Goal: Task Accomplishment & Management: Use online tool/utility

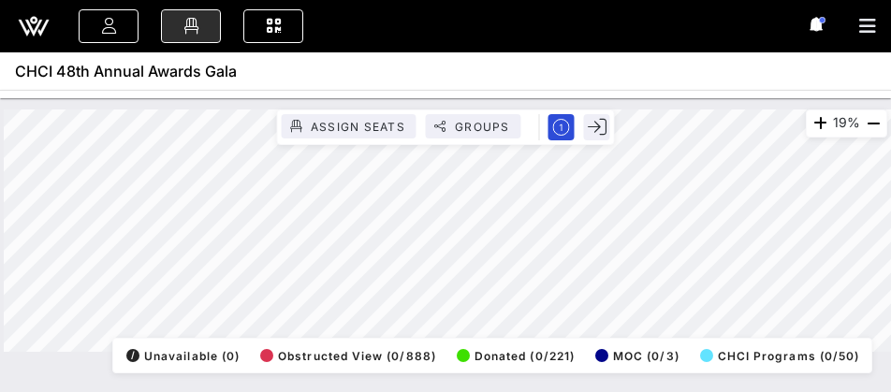
click at [486, 339] on div "19% Assign Seats Groups Exit All Reserved Shared Total Guests 1430 Total Seated…" at bounding box center [446, 231] width 884 height 243
click at [505, 121] on div "34% Assign Seats Groups Exit All Reserved Shared Total Guests 1430 Total Seated…" at bounding box center [446, 231] width 884 height 243
click at [440, 344] on div "34% Assign Seats Groups Exit All Reserved Shared Total Guests 1430 Total Seated…" at bounding box center [446, 231] width 884 height 243
click at [577, 121] on div "34% Assign Seats Groups Exit All Reserved Shared Total Guests 1430 Total Seated…" at bounding box center [446, 231] width 884 height 243
click at [454, 136] on div "34% Assign Seats Groups Exit All Reserved Shared Total Guests 1430 Total Seated…" at bounding box center [446, 231] width 884 height 243
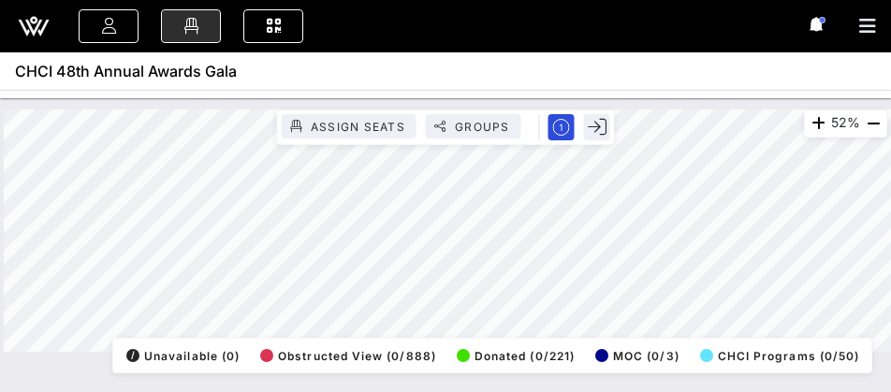
click at [577, 352] on div "52% Assign Seats Groups Exit All Reserved Shared Total Guests 1430 Total Seated…" at bounding box center [446, 231] width 884 height 243
click at [399, 352] on div "52% Assign Seats Groups Exit All Reserved Shared Total Guests 1430 Total Seated…" at bounding box center [446, 231] width 884 height 243
click at [219, 391] on html "Event Builder Guests Floor Plan QR Scanner CHCI 48th Annual Awards Gala 52% Ass…" at bounding box center [445, 196] width 891 height 392
click at [241, 376] on div "52% Assign Seats Groups Exit All Reserved Shared Total Guests 1430 Total Seated…" at bounding box center [445, 245] width 891 height 294
click at [774, 99] on div "52% Assign Seats Groups Exit All Reserved Shared Total Guests 1430 Total Seated…" at bounding box center [446, 230] width 906 height 265
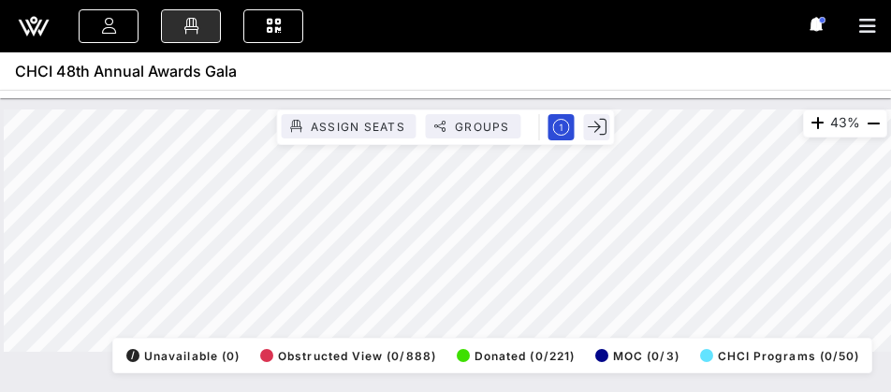
click at [276, 391] on html "Event Builder Guests Floor Plan QR Scanner CHCI 48th Annual Awards Gala 43% Ass…" at bounding box center [445, 196] width 891 height 392
click at [433, 391] on html "Event Builder Guests Floor Plan QR Scanner CHCI 48th Annual Awards Gala 43% Ass…" at bounding box center [445, 196] width 891 height 392
click at [346, 52] on div "Event Builder Guests Floor Plan QR Scanner CHCI 48th Annual Awards Gala 38% Ass…" at bounding box center [445, 196] width 891 height 392
click at [416, 352] on div "38% Assign Seats Groups Exit All Reserved Shared Total Guests 1430 Total Seated…" at bounding box center [446, 231] width 884 height 243
click at [413, 391] on html "Event Builder Guests Floor Plan QR Scanner CHCI 48th Annual Awards Gala 38% Ass…" at bounding box center [445, 196] width 891 height 392
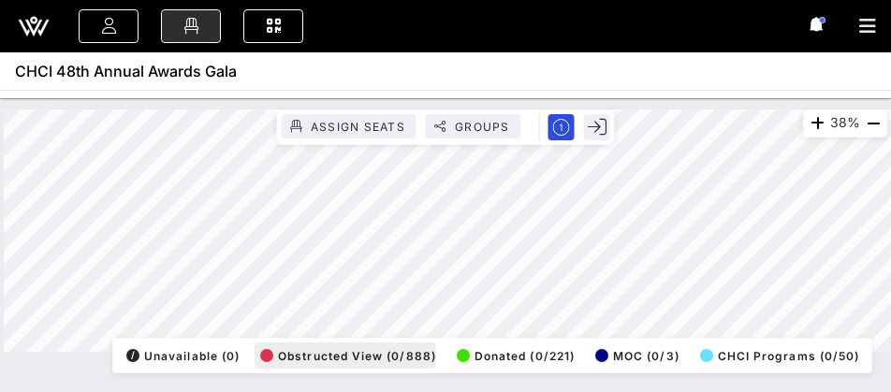
click at [405, 352] on div "38% Assign Seats Groups Exit All Reserved Shared Total Guests 1430 Total Seated…" at bounding box center [446, 231] width 884 height 243
click at [609, 91] on div "Event Builder Guests Floor Plan QR Scanner CHCI 48th Annual Awards Gala 38% Ass…" at bounding box center [445, 196] width 891 height 392
click at [678, 45] on div "Event Builder Guests Floor Plan QR Scanner CHCI 48th Annual Awards Gala 38% Ass…" at bounding box center [445, 196] width 891 height 392
click at [608, 391] on html "Event Builder Guests Floor Plan QR Scanner CHCI 48th Annual Awards Gala 48% Ass…" at bounding box center [445, 196] width 891 height 392
click at [573, 391] on html "Event Builder Guests Floor Plan QR Scanner CHCI 48th Annual Awards Gala 48% Ass…" at bounding box center [445, 196] width 891 height 392
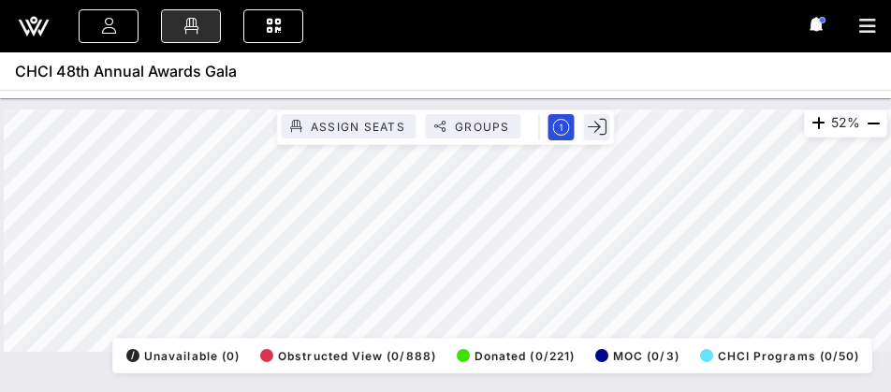
click at [601, 103] on div "52% Assign Seats Groups Exit All Reserved Shared Total Guests 1430 Total Seated…" at bounding box center [446, 230] width 906 height 265
click at [548, 108] on div "52% Assign Seats Groups Exit All Reserved Shared Total Guests 1430 Total Seated…" at bounding box center [446, 230] width 906 height 265
click at [765, 104] on div "52% Assign Seats Groups Exit All Reserved Shared Total Guests 1430 Total Seated…" at bounding box center [446, 230] width 906 height 265
click at [508, 391] on html "Event Builder Guests Floor Plan QR Scanner CHCI 48th Annual Awards Gala 52% Ass…" at bounding box center [445, 196] width 891 height 392
click at [414, 352] on div "52% Assign Seats Groups Exit All Reserved Shared Total Guests 1430 Total Seated…" at bounding box center [446, 231] width 884 height 243
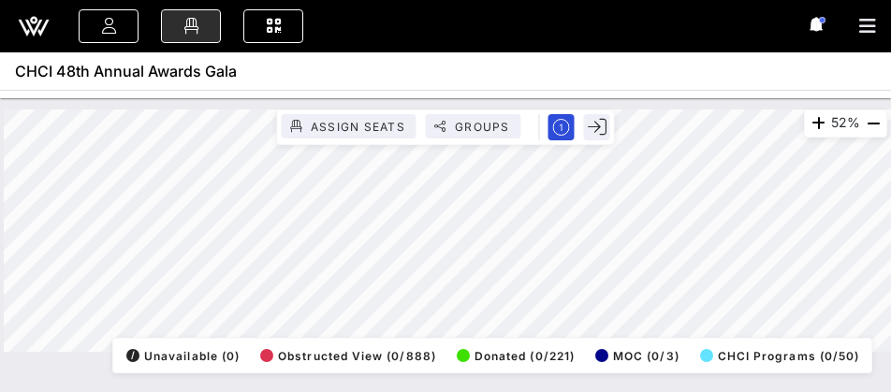
click at [718, 46] on div "Event Builder Guests Floor Plan QR Scanner CHCI 48th Annual Awards Gala 52% Ass…" at bounding box center [445, 196] width 891 height 392
click at [596, 108] on div "52% Assign Seats Groups Exit All Reserved Shared Total Guests 1440 Total Seated…" at bounding box center [446, 230] width 906 height 265
click at [340, 352] on div "39% Assign Seats Groups Exit All Reserved Shared Total Guests 1440 Total Seated…" at bounding box center [446, 231] width 884 height 243
click at [673, 53] on div "Event Builder Guests Floor Plan QR Scanner CHCI 48th Annual Awards Gala 39% Ass…" at bounding box center [445, 196] width 891 height 392
click at [609, 51] on div "Event Builder Guests Floor Plan QR Scanner CHCI 48th Annual Awards Gala 39% Ass…" at bounding box center [445, 196] width 891 height 392
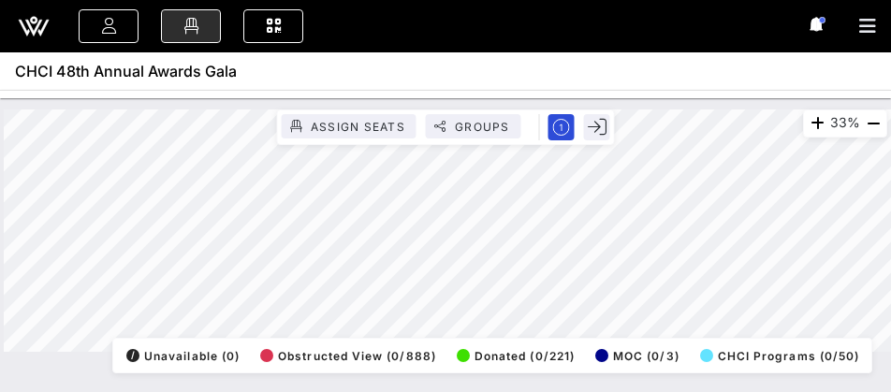
click at [506, 386] on div "33% Assign Seats Groups Exit All Reserved Shared Total Guests 1440 Total Seated…" at bounding box center [445, 245] width 891 height 294
click at [479, 389] on div "33% Assign Seats Groups Exit All Reserved Shared Total Guests 1440 Total Seated…" at bounding box center [445, 245] width 891 height 294
click at [376, 391] on html "Event Builder Guests Floor Plan QR Scanner CHCI 48th Annual Awards Gala 33% Ass…" at bounding box center [445, 196] width 891 height 392
click at [567, 106] on div "33% Assign Seats Groups Exit All Reserved Shared Total Guests 1440 Total Seated…" at bounding box center [446, 230] width 906 height 265
click at [420, 391] on html "Event Builder Guests Floor Plan QR Scanner CHCI 48th Annual Awards Gala 33% Ass…" at bounding box center [445, 196] width 891 height 392
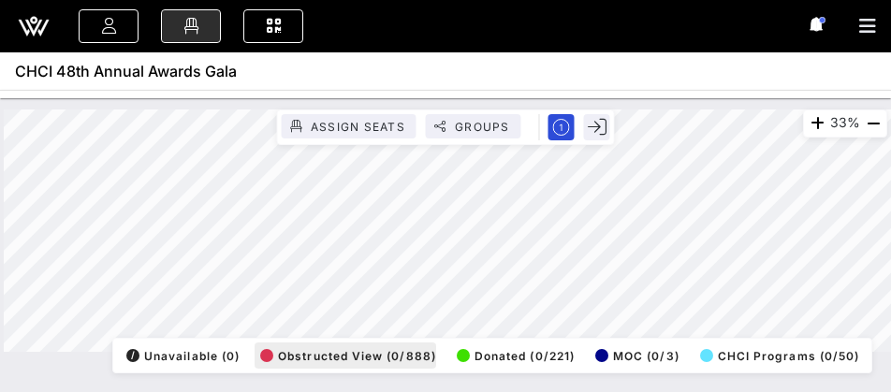
click at [399, 352] on div "33% Assign Seats Groups Exit All Reserved Shared Total Guests 1440 Total Seated…" at bounding box center [446, 231] width 884 height 243
click at [350, 377] on div "33% Assign Seats Groups Exit All Reserved Shared Total Guests 1440 Total Seated…" at bounding box center [445, 245] width 891 height 294
click at [522, 104] on div "48% Assign Seats Groups Exit All Reserved Shared Total Guests 1440 Total Seated…" at bounding box center [446, 230] width 906 height 265
click at [356, 375] on div "48% Assign Seats Groups Exit All Reserved Shared Total Guests 1440 Total Seated…" at bounding box center [445, 245] width 891 height 294
click at [502, 111] on div "48% Assign Seats Groups Exit All Reserved Shared Total Guests 1440 Total Seated…" at bounding box center [446, 231] width 884 height 243
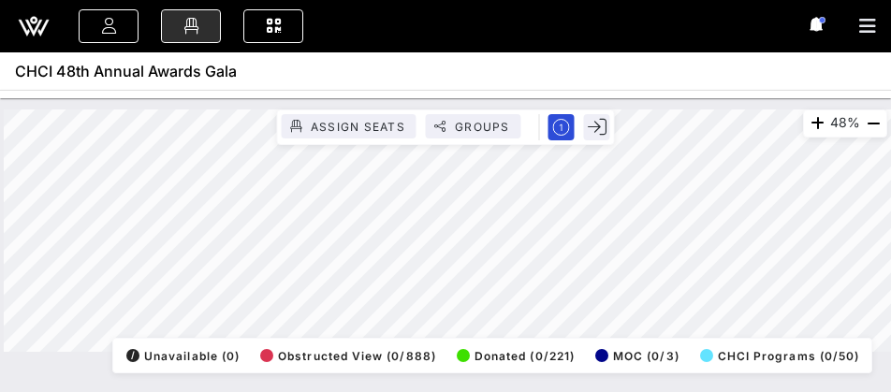
click at [362, 390] on div "48% Assign Seats Groups Exit All Reserved Shared Total Guests 1440 Total Seated…" at bounding box center [445, 245] width 891 height 294
click at [428, 391] on html "Event Builder Guests Floor Plan QR Scanner CHCI 48th Annual Awards Gala 48% Ass…" at bounding box center [445, 196] width 891 height 392
click at [612, 86] on div "Event Builder Guests Floor Plan QR Scanner CHCI 48th Annual Awards Gala 44% Ass…" at bounding box center [445, 196] width 891 height 392
click at [582, 100] on div "44% Assign Seats Groups Exit All Reserved Shared Total Guests 1440 Total Seated…" at bounding box center [446, 230] width 906 height 265
click at [584, 123] on div "44% Assign Seats Groups Exit All Reserved Shared Total Guests 1440 Total Seated…" at bounding box center [446, 231] width 884 height 243
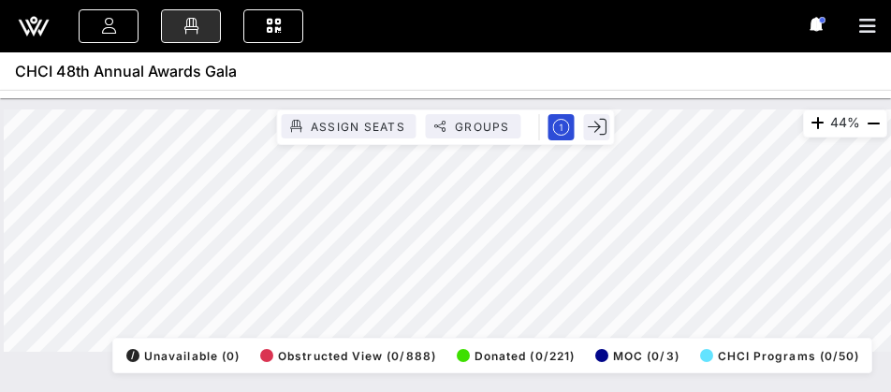
click at [597, 391] on html "Event Builder Guests Floor Plan QR Scanner CHCI 48th Annual Awards Gala 44% Ass…" at bounding box center [445, 196] width 891 height 392
click at [656, 352] on div "43% Assign Seats Groups Exit All Reserved Shared Total Guests 1440 Total Seated…" at bounding box center [446, 231] width 884 height 243
click at [646, 351] on div "43% Assign Seats Groups Exit All Reserved Shared Total Guests 1440 Total Seated…" at bounding box center [446, 231] width 884 height 243
click at [595, 352] on div "43% Assign Seats Groups Exit All Reserved Shared Total Guests 1440 Total Seated…" at bounding box center [446, 231] width 884 height 243
click at [591, 391] on html "Event Builder Guests Floor Plan QR Scanner CHCI 48th Annual Awards Gala 43% Ass…" at bounding box center [445, 196] width 891 height 392
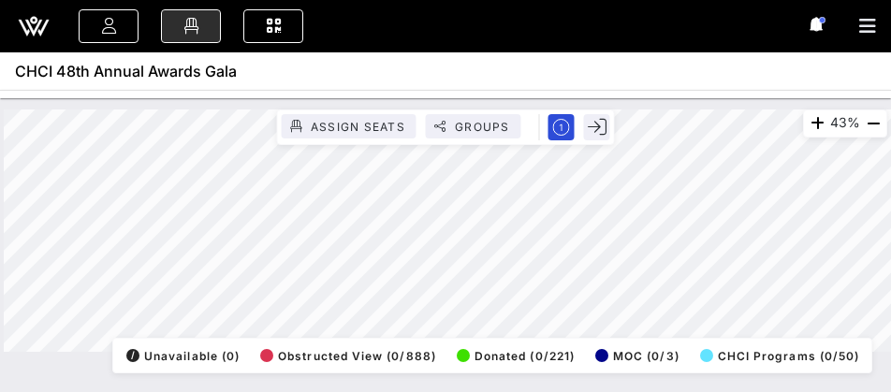
click at [630, 94] on div "Event Builder Guests Floor Plan QR Scanner CHCI 48th Annual Awards Gala 43% Ass…" at bounding box center [445, 196] width 891 height 392
click at [534, 352] on div "40% Assign Seats Groups Exit All Reserved Shared Total Guests 1440 Total Seated…" at bounding box center [446, 231] width 884 height 243
click at [603, 352] on div "40% Assign Seats Groups Exit All Reserved Shared Total Guests 1440 Total Seated…" at bounding box center [446, 231] width 884 height 243
click at [552, 390] on div "40% Assign Seats Groups Exit All Reserved Shared Total Guests 1440 Total Seated…" at bounding box center [445, 245] width 891 height 294
click at [863, 107] on div "40% Assign Seats Groups Exit All Reserved Shared Total Guests 1440 Total Seated…" at bounding box center [446, 230] width 906 height 265
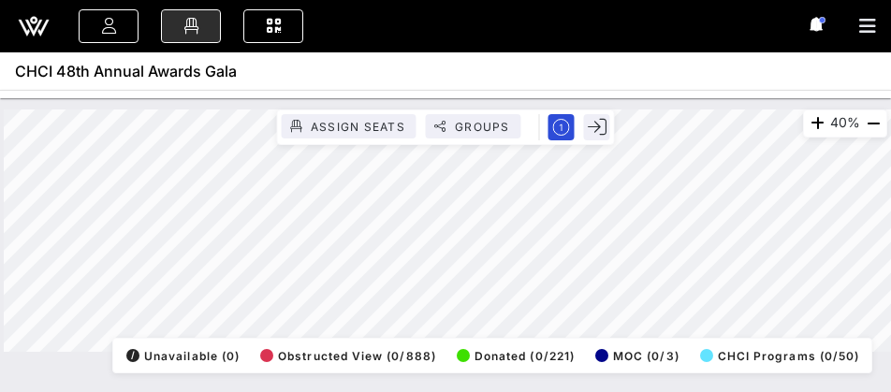
click at [511, 391] on html "Event Builder Guests Floor Plan QR Scanner CHCI 48th Annual Awards Gala 40% Ass…" at bounding box center [445, 196] width 891 height 392
click at [487, 342] on div "40% Assign Seats Groups Exit All Reserved Shared Total Guests 1440 Total Seated…" at bounding box center [446, 231] width 884 height 243
click at [532, 339] on div "56% Assign Seats Groups Exit All Reserved Shared Total Guests 1440 Total Seated…" at bounding box center [446, 231] width 884 height 243
click at [550, 111] on div "49% Assign Seats Groups Exit All Reserved Shared Total Guests 1440 Total Seated…" at bounding box center [446, 231] width 884 height 243
click at [514, 144] on div "49% Assign Seats Groups Exit All Reserved Shared Total Guests 1440 Total Seated…" at bounding box center [446, 231] width 884 height 243
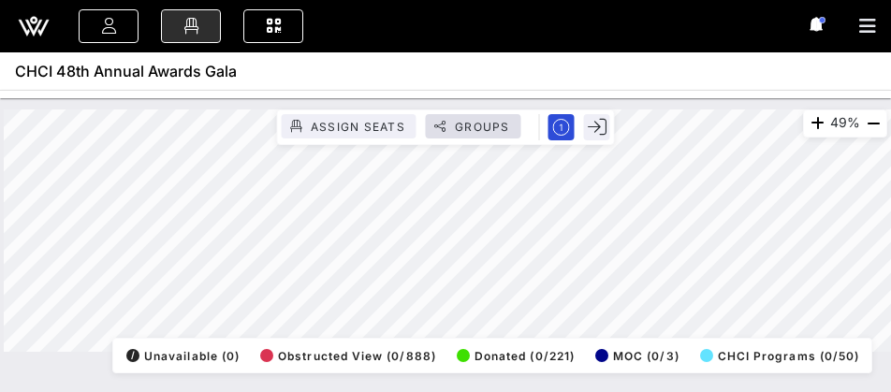
click at [490, 136] on div "49% Assign Seats Groups Exit All Reserved Shared Total Guests 1440 Total Seated…" at bounding box center [446, 231] width 884 height 243
click at [568, 391] on html "Event Builder Guests Floor Plan QR Scanner CHCI 48th Annual Awards Gala 49% Ass…" at bounding box center [445, 196] width 891 height 392
click at [395, 108] on div "40% Assign Seats Groups Exit All Reserved Shared Total Guests 1440 Total Seated…" at bounding box center [446, 230] width 906 height 265
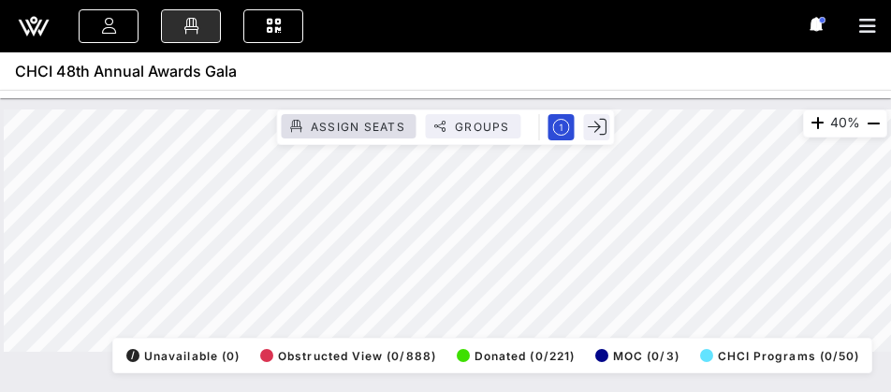
click at [415, 120] on div "40% Assign Seats Groups Exit All Reserved Shared Total Guests 1440 Total Seated…" at bounding box center [446, 231] width 884 height 243
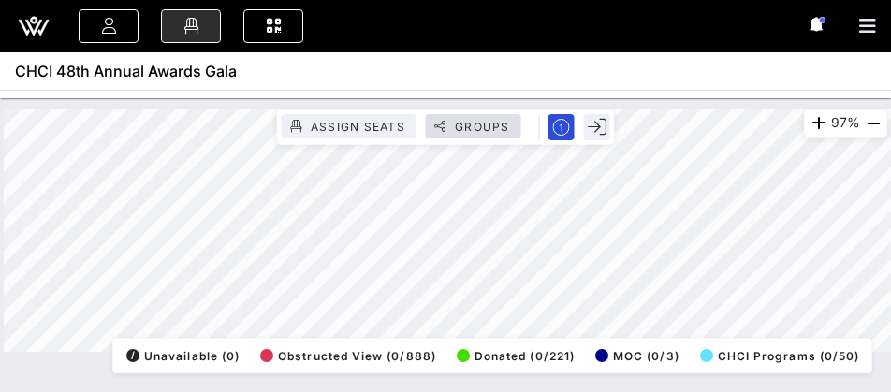
click at [509, 136] on div "97% Assign Seats Groups Exit All Reserved Shared Total Guests 1440 Total Seated…" at bounding box center [446, 231] width 884 height 243
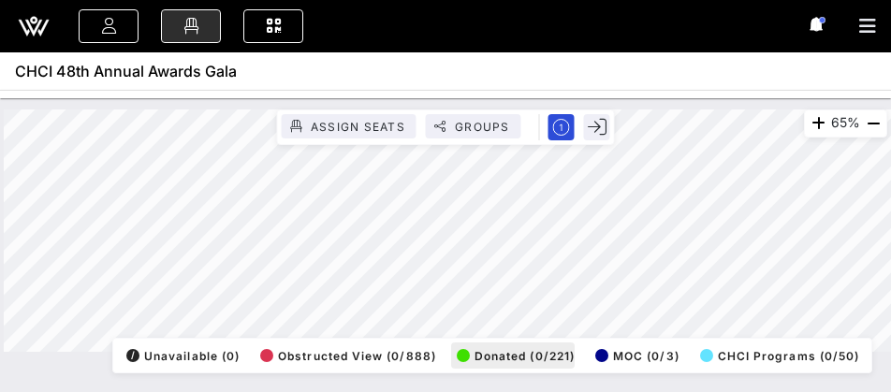
click at [553, 347] on div "65% Assign Seats Groups Exit All Reserved Shared Total Guests 1440 Total Seated…" at bounding box center [446, 231] width 884 height 243
click at [525, 100] on div "52% Assign Seats Groups Exit All Reserved Shared Total Guests 1440 Total Seated…" at bounding box center [446, 230] width 906 height 265
click at [456, 338] on div "52% Assign Seats Groups Exit All Reserved Shared Total Guests 1440 Total Seated…" at bounding box center [446, 231] width 884 height 243
click at [183, 352] on div "52% Assign Seats Groups Exit All Reserved Shared Total Guests 1440 Total Seated…" at bounding box center [446, 231] width 884 height 243
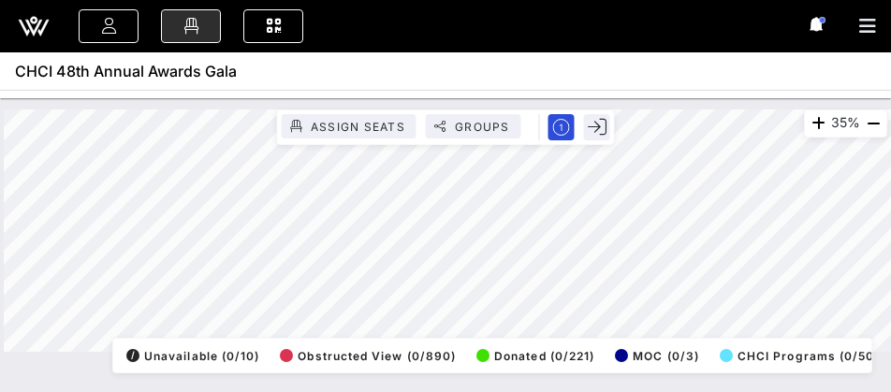
click at [656, 57] on div "Event Builder Guests Floor Plan QR Scanner CHCI 48th Annual Awards Gala 35% Ass…" at bounding box center [445, 196] width 891 height 392
click at [533, 142] on div "35% Assign Seats Groups Exit All Reserved Shared Total Guests 1440 Total Seated…" at bounding box center [446, 231] width 884 height 243
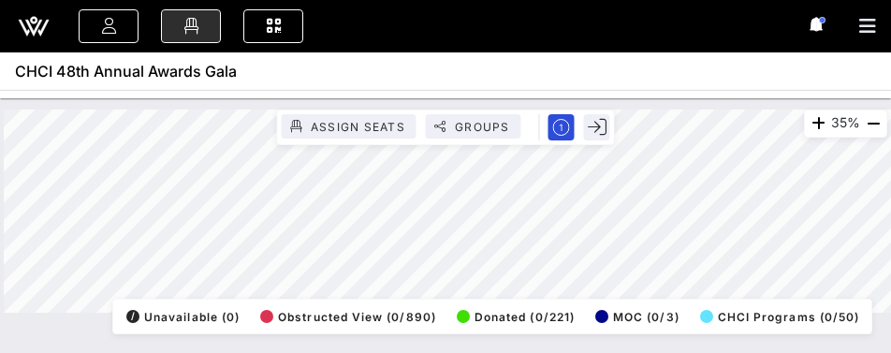
click at [445, 305] on div "35% Assign Seats Groups Exit All Reserved Shared Total Guests 1440 Total Seated…" at bounding box center [446, 211] width 884 height 203
click at [810, 313] on div "64% Assign Seats Groups Exit All Reserved Shared Total Guests 1440 Total Seated…" at bounding box center [446, 211] width 884 height 203
click at [803, 313] on div "64% Assign Seats Groups Exit All Reserved Shared Total Guests 1440 Total Seated…" at bounding box center [446, 211] width 884 height 203
click at [635, 305] on div "64% Assign Seats Groups Exit All Reserved Shared Total Guests 1440 Total Seated…" at bounding box center [446, 211] width 884 height 203
click at [385, 335] on div "64% Assign Seats Groups Exit All Reserved Shared Total Guests 1440 Total Seated…" at bounding box center [445, 225] width 891 height 255
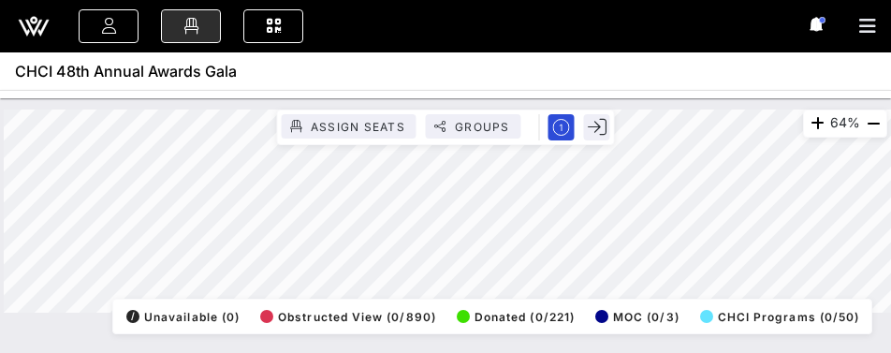
click at [406, 335] on div "64% Assign Seats Groups Exit All Reserved Shared Total Guests 1440 Total Seated…" at bounding box center [445, 225] width 891 height 255
click at [449, 343] on div "64% Assign Seats Groups Exit All Reserved Shared Total Guests 1440 Total Seated…" at bounding box center [445, 225] width 891 height 255
click at [614, 23] on div "Event Builder Guests Floor Plan QR Scanner CHCI 48th Annual Awards Gala 43% Ass…" at bounding box center [445, 176] width 891 height 353
click at [700, 70] on div "Event Builder Guests Floor Plan QR Scanner CHCI 48th Annual Awards Gala 43% Ass…" at bounding box center [445, 176] width 891 height 353
click at [641, 353] on html "Event Builder Guests Floor Plan QR Scanner CHCI 48th Annual Awards Gala 43% Ass…" at bounding box center [445, 176] width 891 height 353
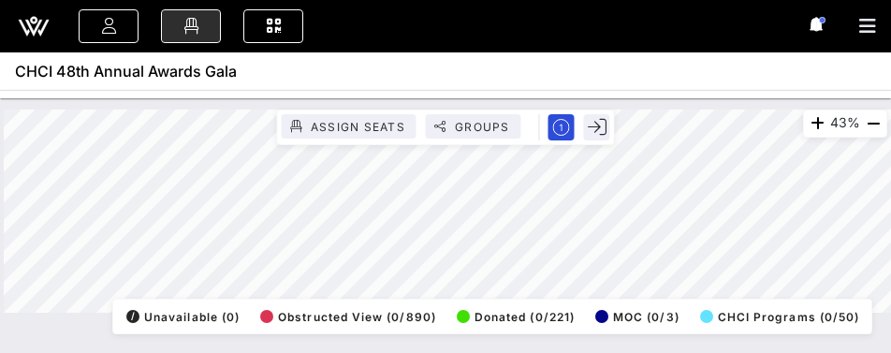
click at [691, 108] on div "43% Assign Seats Groups Exit All Reserved Shared Total Guests 1440 Total Seated…" at bounding box center [446, 211] width 906 height 226
click at [691, 353] on html "Event Builder Guests Floor Plan QR Scanner CHCI 48th Annual Awards Gala 43% Ass…" at bounding box center [445, 176] width 891 height 353
click at [694, 340] on div "43% Assign Seats Groups Exit All Reserved Shared Total Guests 1440 Total Seated…" at bounding box center [445, 225] width 891 height 255
click at [671, 353] on html "Event Builder Guests Floor Plan QR Scanner CHCI 48th Annual Awards Gala 43% Ass…" at bounding box center [445, 176] width 891 height 353
click at [241, 29] on div "Event Builder Guests Floor Plan QR Scanner CHCI 48th Annual Awards Gala 43% Ass…" at bounding box center [445, 176] width 891 height 353
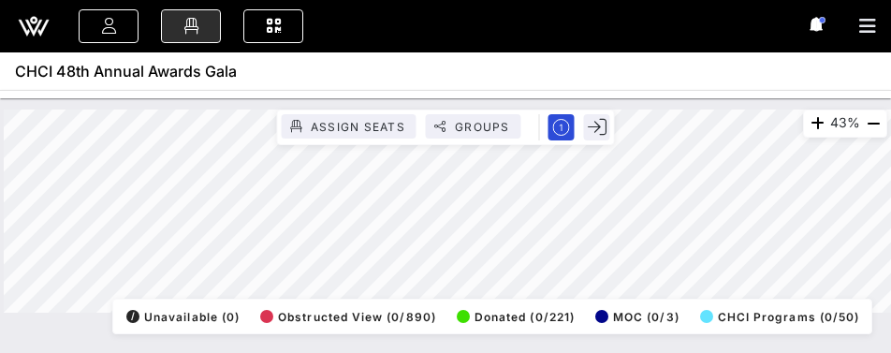
click at [229, 0] on html "Event Builder Guests Floor Plan QR Scanner CHCI 48th Annual Awards Gala 43% Ass…" at bounding box center [445, 176] width 891 height 353
click at [611, 353] on html "Event Builder Guests Floor Plan QR Scanner CHCI 48th Annual Awards Gala 43% Ass…" at bounding box center [445, 176] width 891 height 353
click at [627, 347] on div "43% Assign Seats Groups Exit All Reserved Shared Total Guests 1440 Total Seated…" at bounding box center [445, 225] width 891 height 255
click at [655, 343] on div "43% Assign Seats Groups Exit All Reserved Shared Total Guests 1440 Total Seated…" at bounding box center [445, 225] width 891 height 255
click at [491, 313] on div "43% Assign Seats Groups Exit All Reserved Shared Total Guests 1440 Total Seated…" at bounding box center [446, 211] width 884 height 203
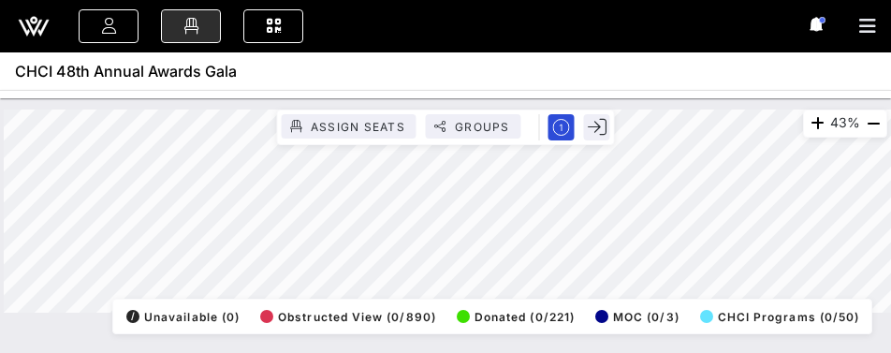
click at [700, 47] on div "Event Builder Guests Floor Plan QR Scanner CHCI 48th Annual Awards Gala 43% Ass…" at bounding box center [445, 176] width 891 height 353
click at [587, 353] on html "Event Builder Guests Floor Plan QR Scanner CHCI 48th Annual Awards Gala 45% Ass…" at bounding box center [445, 176] width 891 height 353
click at [388, 120] on div "45% Assign Seats Groups Exit All Reserved Shared Total Guests 1440 Total Seated…" at bounding box center [446, 211] width 884 height 203
click at [559, 144] on div "40% Assign Seats Groups Exit All Reserved Shared Total Guests 1440 Total Seated…" at bounding box center [446, 211] width 884 height 203
click at [483, 313] on div "40% Assign Seats Groups Exit All Reserved Shared Total Guests 1440 Total Seated…" at bounding box center [446, 211] width 884 height 203
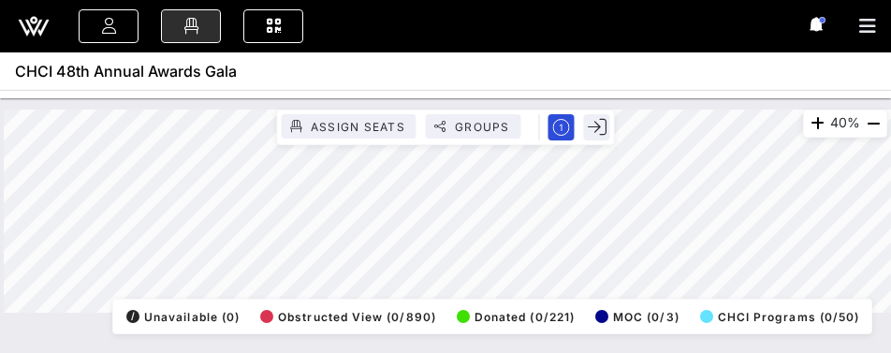
click at [478, 345] on div "40% Assign Seats Groups Exit All Reserved Shared Total Guests 1440 Total Seated…" at bounding box center [445, 225] width 891 height 255
click at [636, 92] on div "Event Builder Guests Floor Plan QR Scanner CHCI 48th Annual Awards Gala 40% Ass…" at bounding box center [445, 176] width 891 height 353
click at [529, 141] on div "40% Assign Seats Groups Exit All Reserved Shared Total Guests 1440 Total Seated…" at bounding box center [446, 211] width 884 height 203
click at [575, 353] on html "Event Builder Guests Floor Plan QR Scanner CHCI 48th Annual Awards Gala 40% Ass…" at bounding box center [445, 176] width 891 height 353
click at [540, 309] on div "40% Assign Seats Groups Exit All Reserved Shared Total Guests 1440 Total Seated…" at bounding box center [446, 211] width 884 height 203
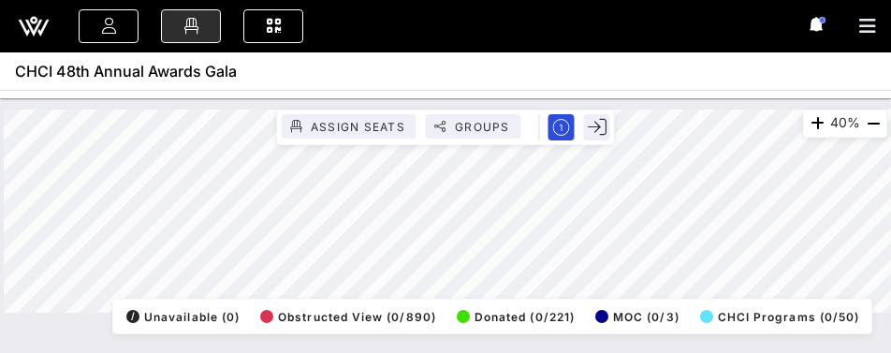
click at [543, 88] on div "Event Builder Guests Floor Plan QR Scanner CHCI 48th Annual Awards Gala 40% Ass…" at bounding box center [445, 176] width 891 height 353
click at [582, 301] on div "40% Assign Seats Groups Exit All Reserved Shared Total Guests 1440 Total Seated…" at bounding box center [446, 211] width 884 height 203
click at [526, 353] on html "Event Builder Guests Floor Plan QR Scanner CHCI 48th Annual Awards Gala 40% Ass…" at bounding box center [445, 176] width 891 height 353
click at [439, 78] on div "Event Builder Guests Floor Plan QR Scanner CHCI 48th Annual Awards Gala 40% Ass…" at bounding box center [445, 176] width 891 height 353
click at [435, 101] on div "40% Assign Seats Groups Exit All Reserved Shared Total Guests 1440 Total Seated…" at bounding box center [446, 211] width 906 height 226
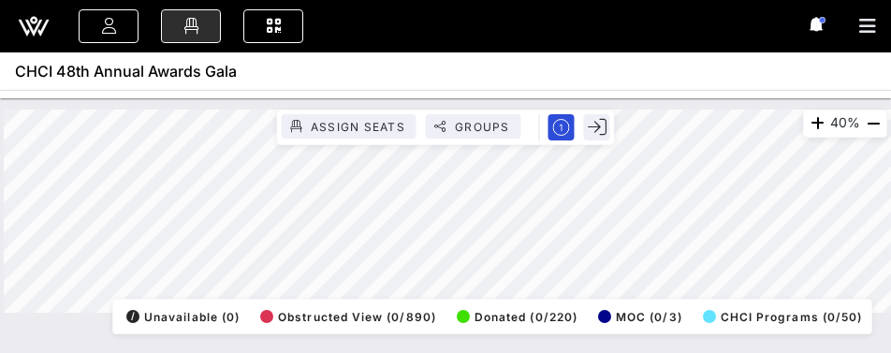
click at [580, 302] on div "40% Assign Seats Groups Exit All Reserved Shared Total Guests 1440 Total Seated…" at bounding box center [446, 211] width 884 height 203
click at [563, 313] on div "40% Assign Seats Groups Exit All Reserved Shared Total Guests 1440 Total Seated…" at bounding box center [446, 211] width 884 height 203
click at [499, 97] on div "Event Builder Guests Floor Plan QR Scanner CHCI 48th Annual Awards Gala 40% Ass…" at bounding box center [445, 176] width 891 height 353
click at [391, 88] on div "Event Builder Guests Floor Plan QR Scanner CHCI 48th Annual Awards Gala 60% Ass…" at bounding box center [445, 176] width 891 height 353
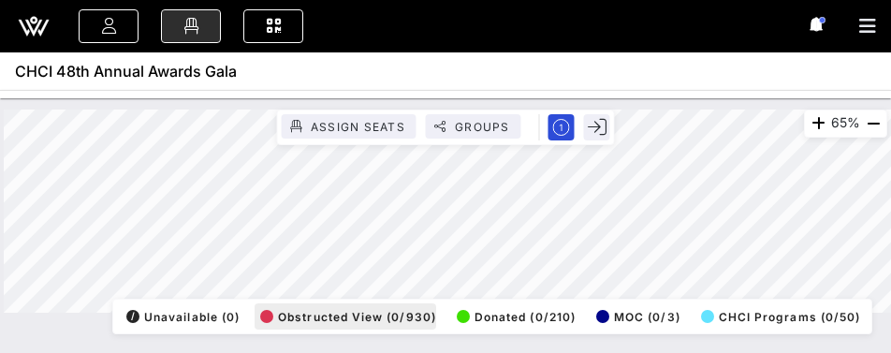
click at [409, 313] on div "65% Assign Seats Groups Exit All Reserved Shared Total Guests 1440 Total Seated…" at bounding box center [446, 211] width 884 height 203
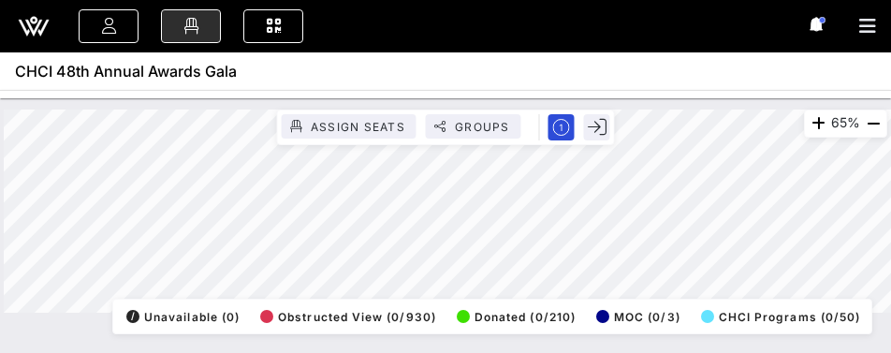
click at [379, 353] on html "Event Builder Guests Floor Plan QR Scanner CHCI 48th Annual Awards Gala 65% Ass…" at bounding box center [445, 176] width 891 height 353
click at [445, 81] on div "Event Builder Guests Floor Plan QR Scanner CHCI 48th Annual Awards Gala 65% Ass…" at bounding box center [445, 176] width 891 height 353
click at [411, 104] on div "65% Assign Seats Groups Exit All Reserved Shared Total Guests 1440 Total Seated…" at bounding box center [446, 211] width 906 height 226
click at [283, 353] on html "Event Builder Guests Floor Plan QR Scanner CHCI 48th Annual Awards Gala 65% Ass…" at bounding box center [445, 176] width 891 height 353
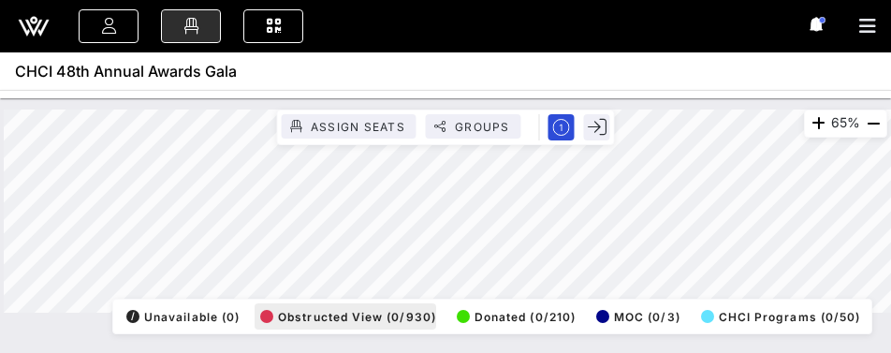
click at [390, 309] on div "65% Assign Seats Groups Exit All Reserved Shared Total Guests 1440 Total Seated…" at bounding box center [446, 211] width 884 height 203
